Goal: Transaction & Acquisition: Book appointment/travel/reservation

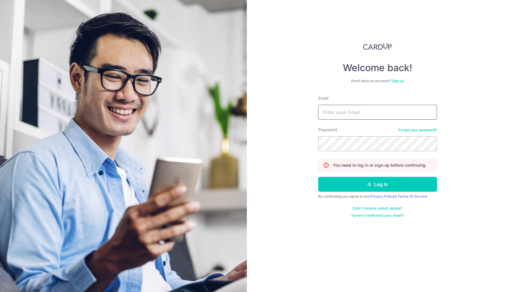
click at [381, 112] on input "Email" at bounding box center [377, 112] width 119 height 15
type input "rachel14188@hotmail.com"
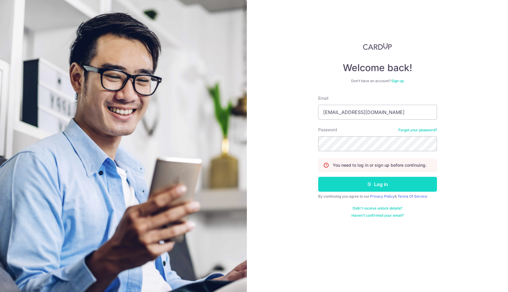
click at [390, 190] on button "Log in" at bounding box center [377, 184] width 119 height 15
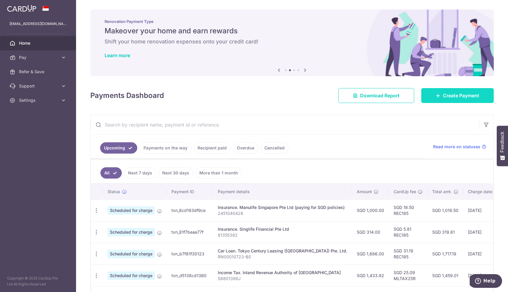
click at [439, 97] on icon at bounding box center [438, 95] width 5 height 5
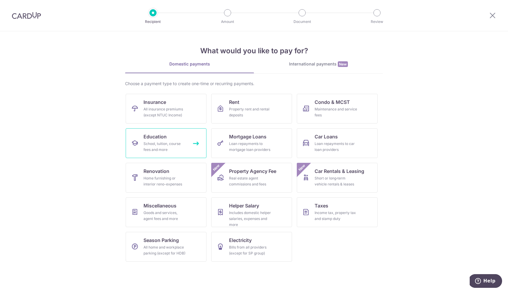
click at [185, 143] on div "School, tuition, course fees and more" at bounding box center [165, 147] width 43 height 12
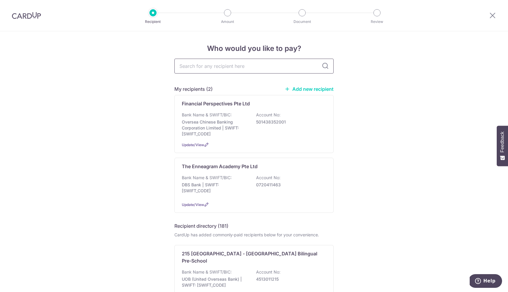
click at [254, 64] on input "text" at bounding box center [253, 66] width 159 height 15
type input "financial perspective"
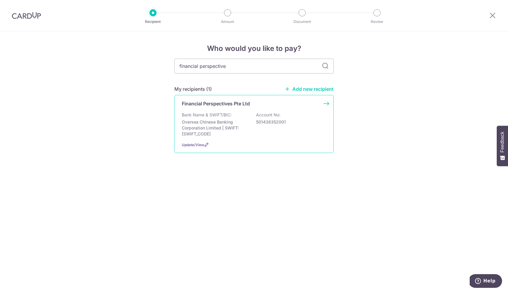
click at [232, 118] on div "Bank Name & SWIFT/BIC: Oversea Chinese Banking Corporation Limited | SWIFT: OCB…" at bounding box center [254, 124] width 144 height 25
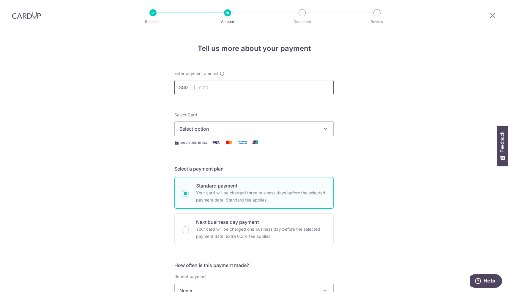
click at [213, 86] on input "text" at bounding box center [253, 87] width 159 height 15
type input "700.00"
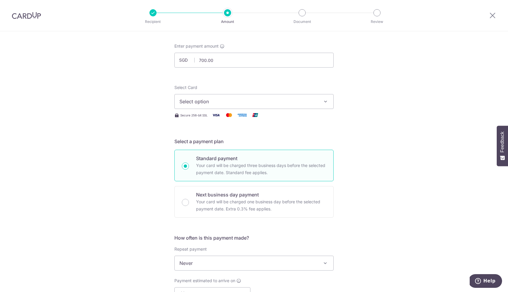
scroll to position [29, 0]
click at [310, 103] on button "Select option" at bounding box center [253, 99] width 159 height 15
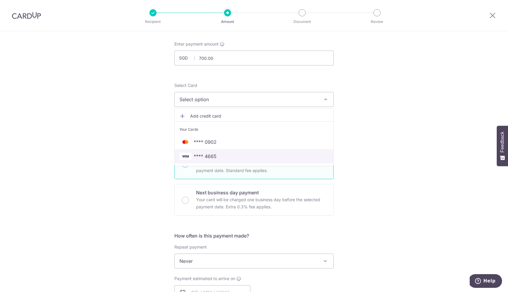
click at [300, 158] on span "**** 4665" at bounding box center [253, 155] width 149 height 7
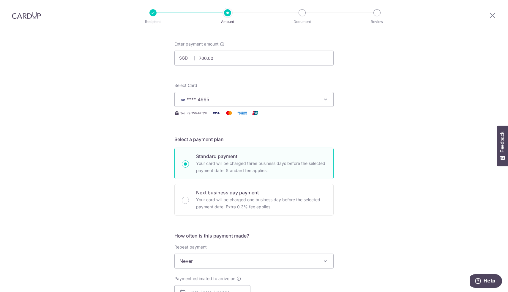
click at [380, 140] on div "Tell us more about your payment Enter payment amount SGD 700.00 700.00 Select C…" at bounding box center [254, 271] width 508 height 538
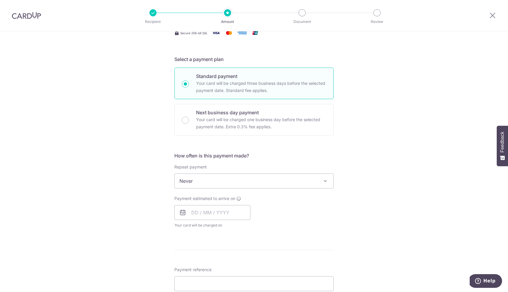
scroll to position [114, 0]
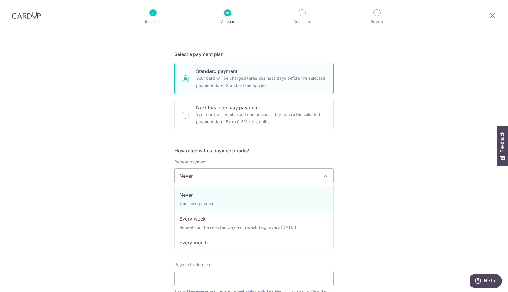
click at [262, 173] on span "Never" at bounding box center [254, 175] width 159 height 14
select select "3"
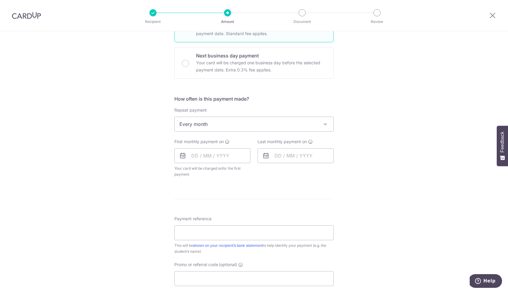
scroll to position [168, 0]
click at [235, 149] on input "text" at bounding box center [212, 153] width 76 height 15
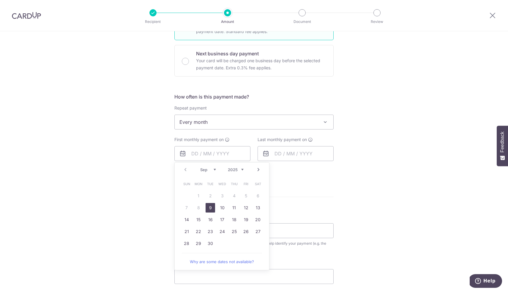
click at [359, 208] on div "Tell us more about your payment Enter payment amount SGD 700.00 700.00 Select C…" at bounding box center [254, 135] width 508 height 544
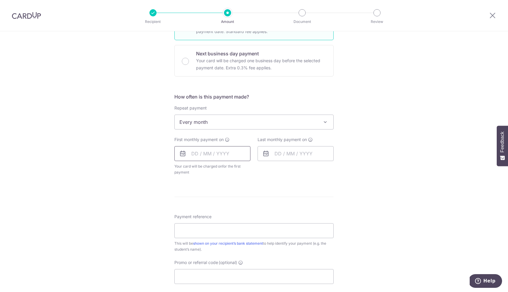
click at [211, 155] on input "text" at bounding box center [212, 153] width 76 height 15
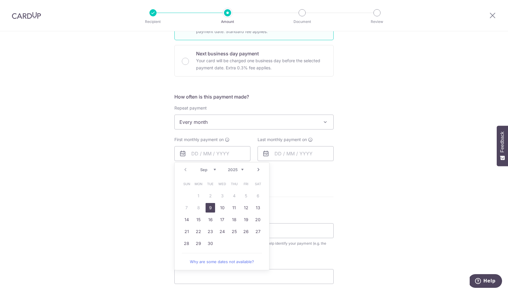
click at [209, 206] on link "9" at bounding box center [211, 208] width 10 height 10
type input "[DATE]"
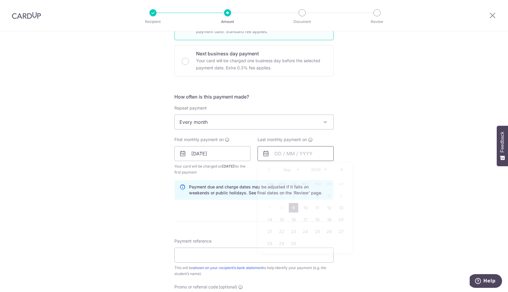
click at [272, 156] on input "text" at bounding box center [296, 153] width 76 height 15
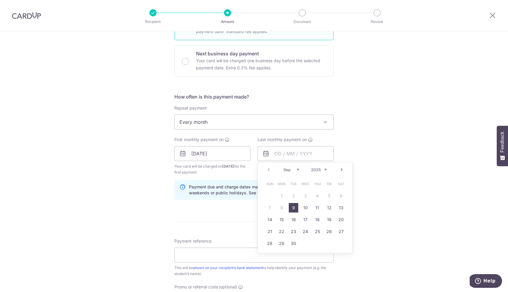
click at [291, 209] on link "9" at bounding box center [294, 208] width 10 height 10
type input "[DATE]"
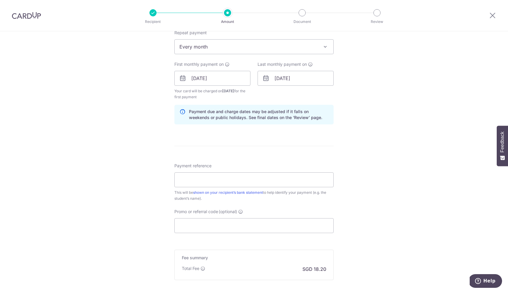
scroll to position [245, 0]
click at [275, 178] on input "Payment reference" at bounding box center [253, 177] width 159 height 15
paste input "IN2501541"
type input "IN2501541"
click at [376, 159] on div "Tell us more about your payment Enter payment amount SGD 700.00 700.00 Select C…" at bounding box center [254, 70] width 508 height 568
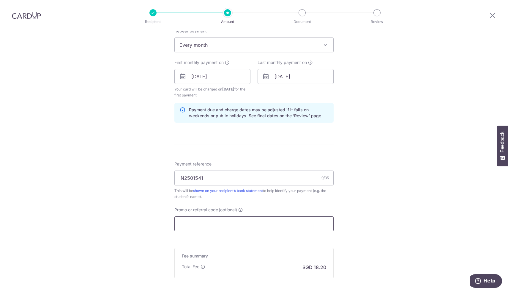
click at [298, 220] on input "Promo or referral code (optional)" at bounding box center [253, 223] width 159 height 15
click at [373, 193] on div "Tell us more about your payment Enter payment amount SGD 700.00 700.00 Select C…" at bounding box center [254, 70] width 508 height 568
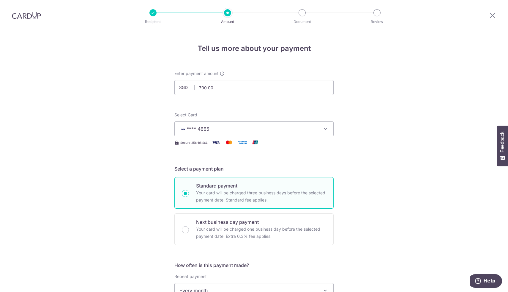
scroll to position [308, 0]
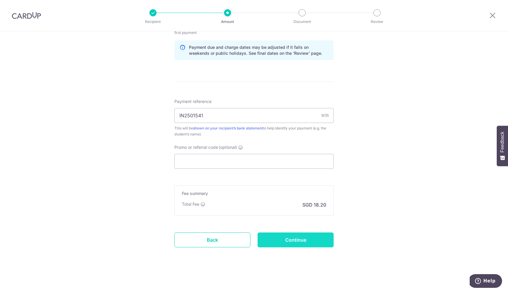
click at [286, 240] on input "Continue" at bounding box center [296, 239] width 76 height 15
type input "Create Schedule"
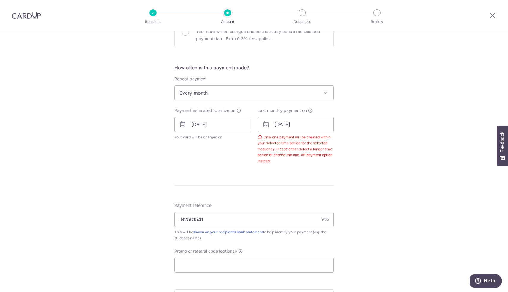
scroll to position [196, 0]
click at [294, 124] on input "[DATE]" at bounding box center [296, 126] width 76 height 15
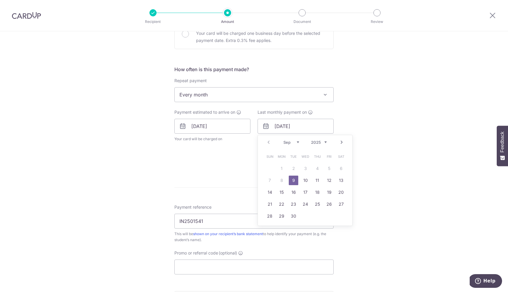
click at [339, 141] on link "Next" at bounding box center [341, 141] width 7 height 7
click at [292, 210] on td "28" at bounding box center [294, 216] width 12 height 12
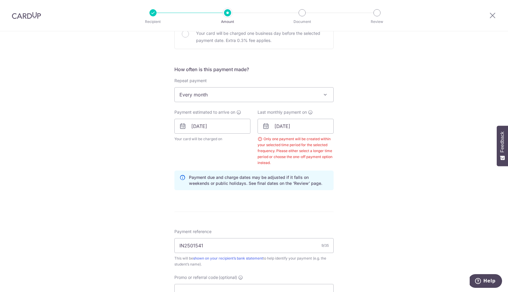
click at [377, 179] on div "Tell us more about your payment Enter payment amount SGD 700.00 700.00 Select C…" at bounding box center [254, 129] width 508 height 586
click at [303, 126] on input "[DATE]" at bounding box center [296, 126] width 76 height 15
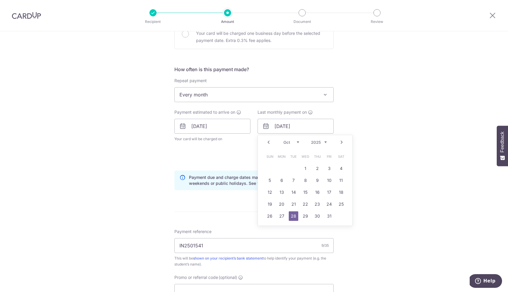
click at [342, 142] on link "Next" at bounding box center [341, 141] width 7 height 7
click at [312, 192] on td "13" at bounding box center [317, 192] width 12 height 12
type input "13/11/2025"
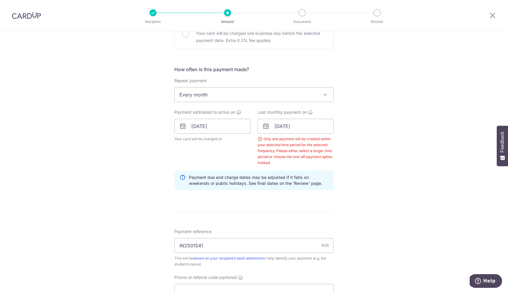
click at [372, 161] on div "Tell us more about your payment Enter payment amount SGD 700.00 700.00 Select C…" at bounding box center [254, 129] width 508 height 586
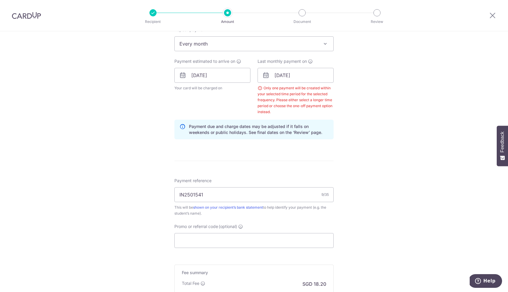
scroll to position [325, 0]
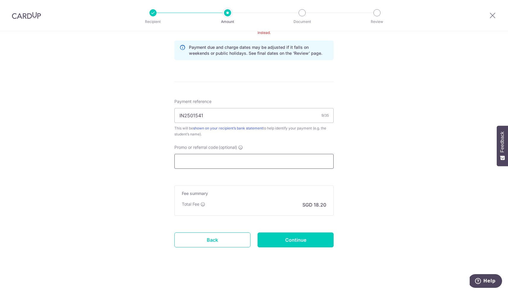
click at [253, 157] on input "Promo or referral code (optional)" at bounding box center [253, 161] width 159 height 15
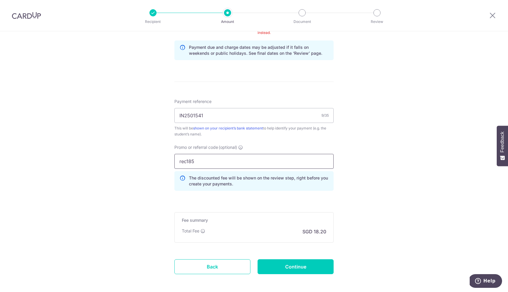
type input "rec185"
click at [387, 155] on div "Tell us more about your payment Enter payment amount SGD 700.00 700.00 Select C…" at bounding box center [254, 12] width 508 height 612
click at [290, 269] on input "Continue" at bounding box center [296, 266] width 76 height 15
type input "Create Schedule"
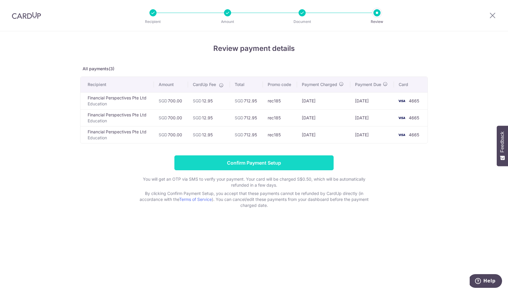
click at [276, 159] on input "Confirm Payment Setup" at bounding box center [253, 162] width 159 height 15
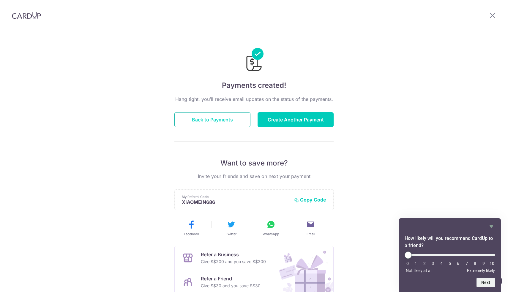
click at [236, 119] on button "Back to Payments" at bounding box center [212, 119] width 76 height 15
